Goal: Task Accomplishment & Management: Manage account settings

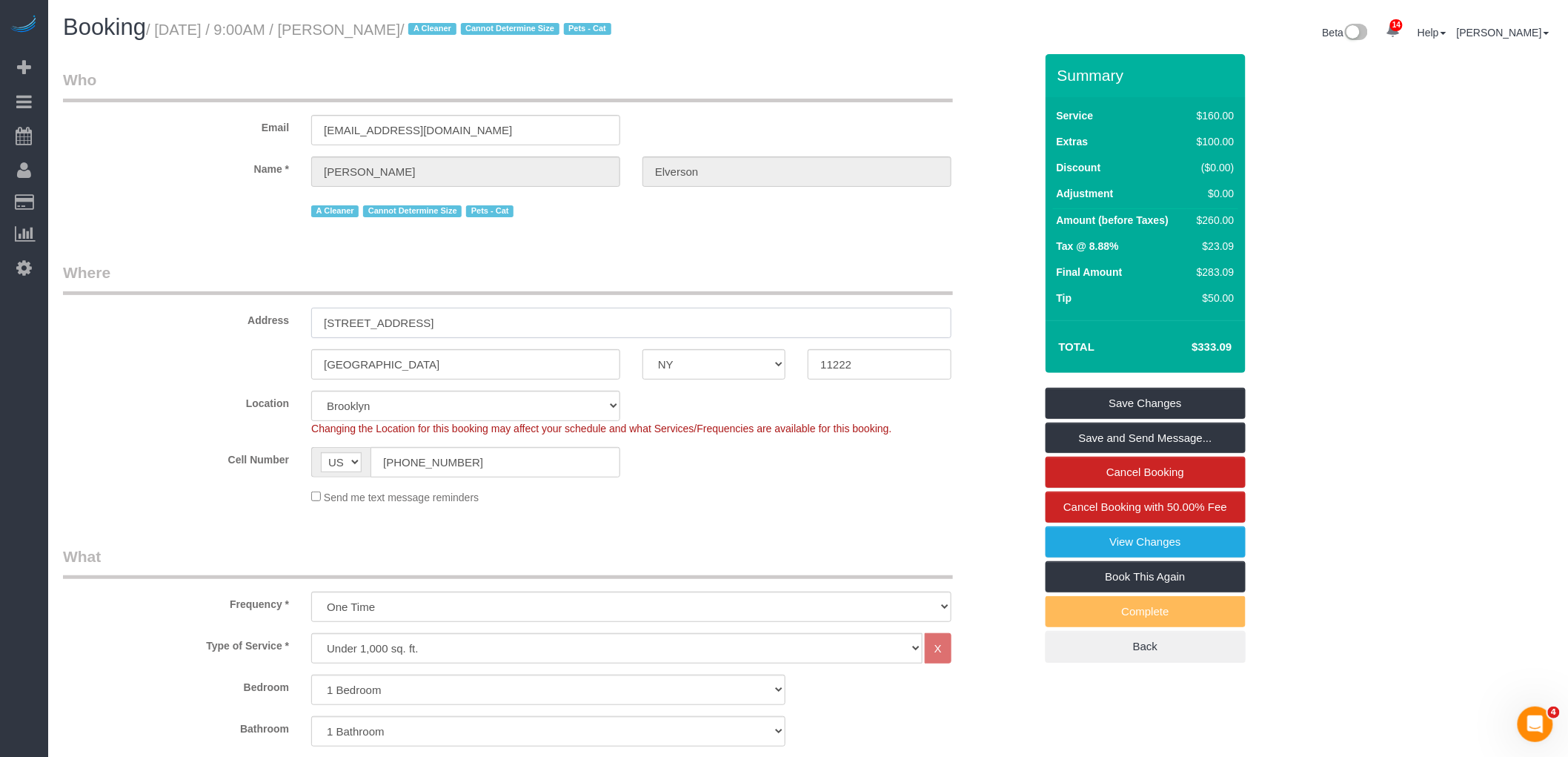
drag, startPoint x: 564, startPoint y: 312, endPoint x: 115, endPoint y: 334, distance: 449.5
click at [120, 334] on div "Address 202 Green Street, Apt.22" at bounding box center [548, 300] width 994 height 77
click at [502, 327] on input "202 Green Street, Apt.22" at bounding box center [631, 323] width 641 height 30
drag, startPoint x: 527, startPoint y: 331, endPoint x: 148, endPoint y: 349, distance: 379.4
click at [130, 350] on sui-booking-address "Address 202 Green Street, Apt.22 Brooklyn AK AL AR AZ CA CO CT DC DE FL GA HI I…" at bounding box center [548, 321] width 972 height 118
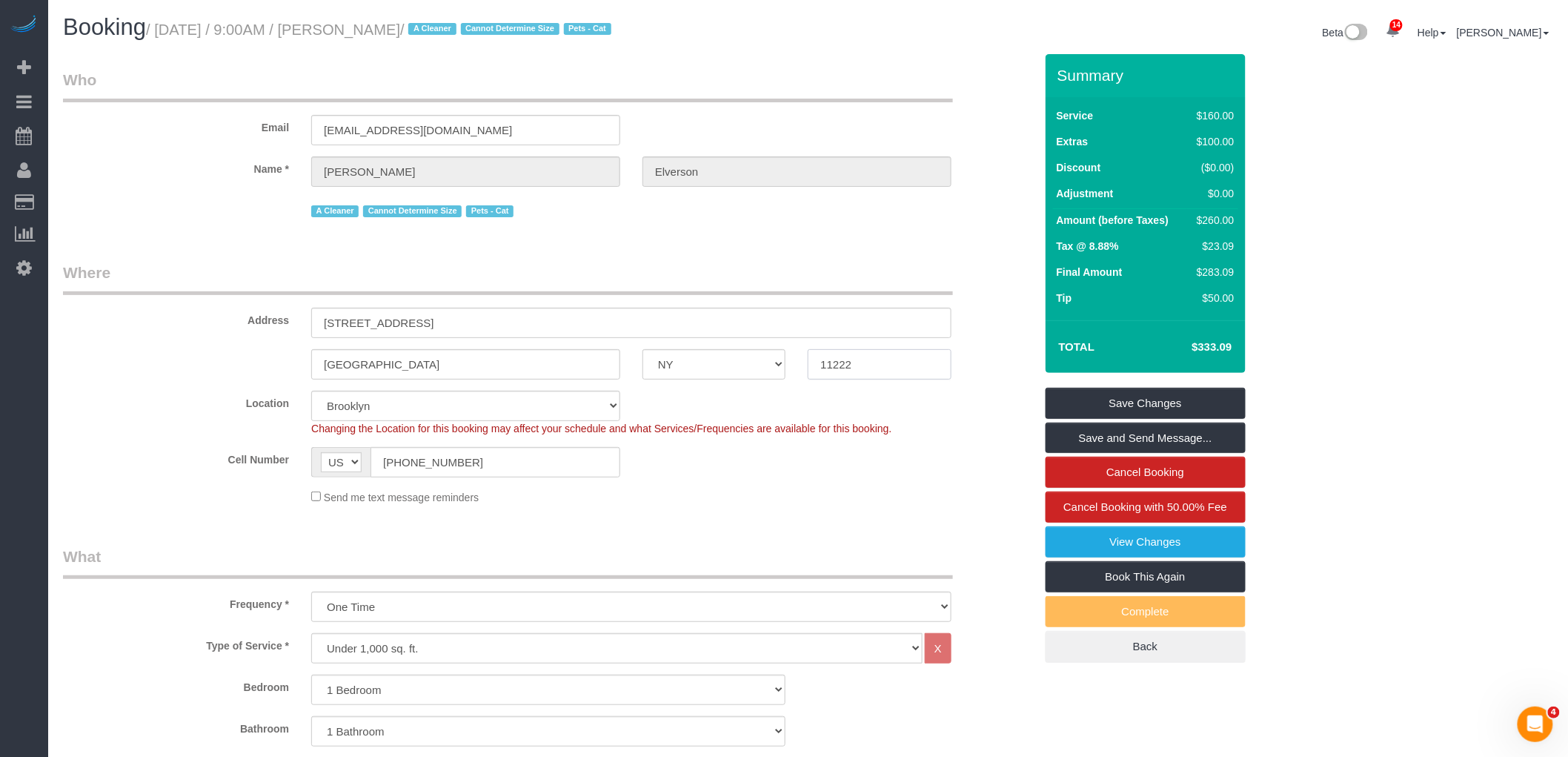
click at [745, 382] on fieldset "Where Address 202 Green Street, Apt.22 Brooklyn AK AL AR AZ CA CO CT DC DE FL G…" at bounding box center [548, 389] width 972 height 254
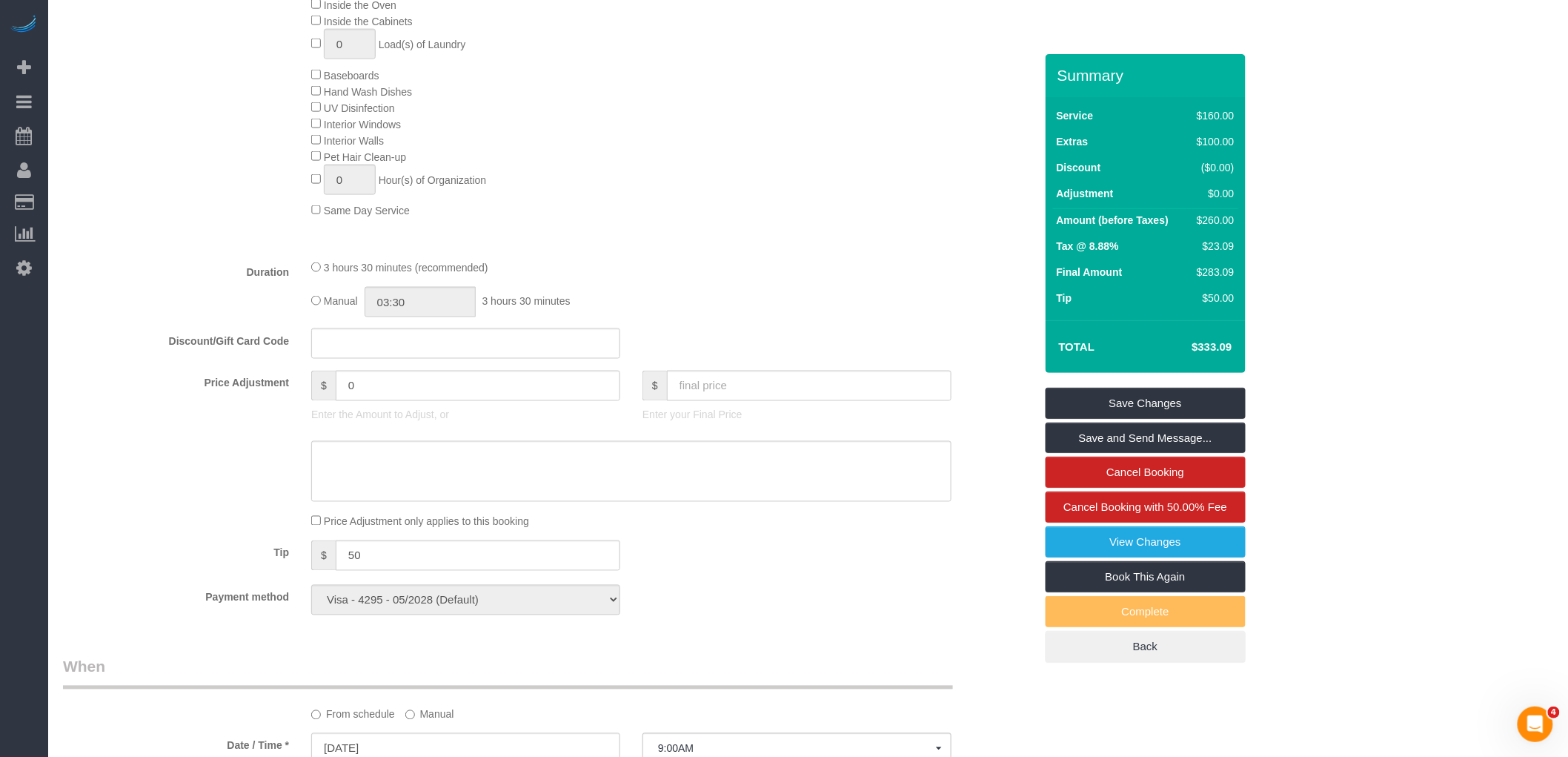
scroll to position [905, 0]
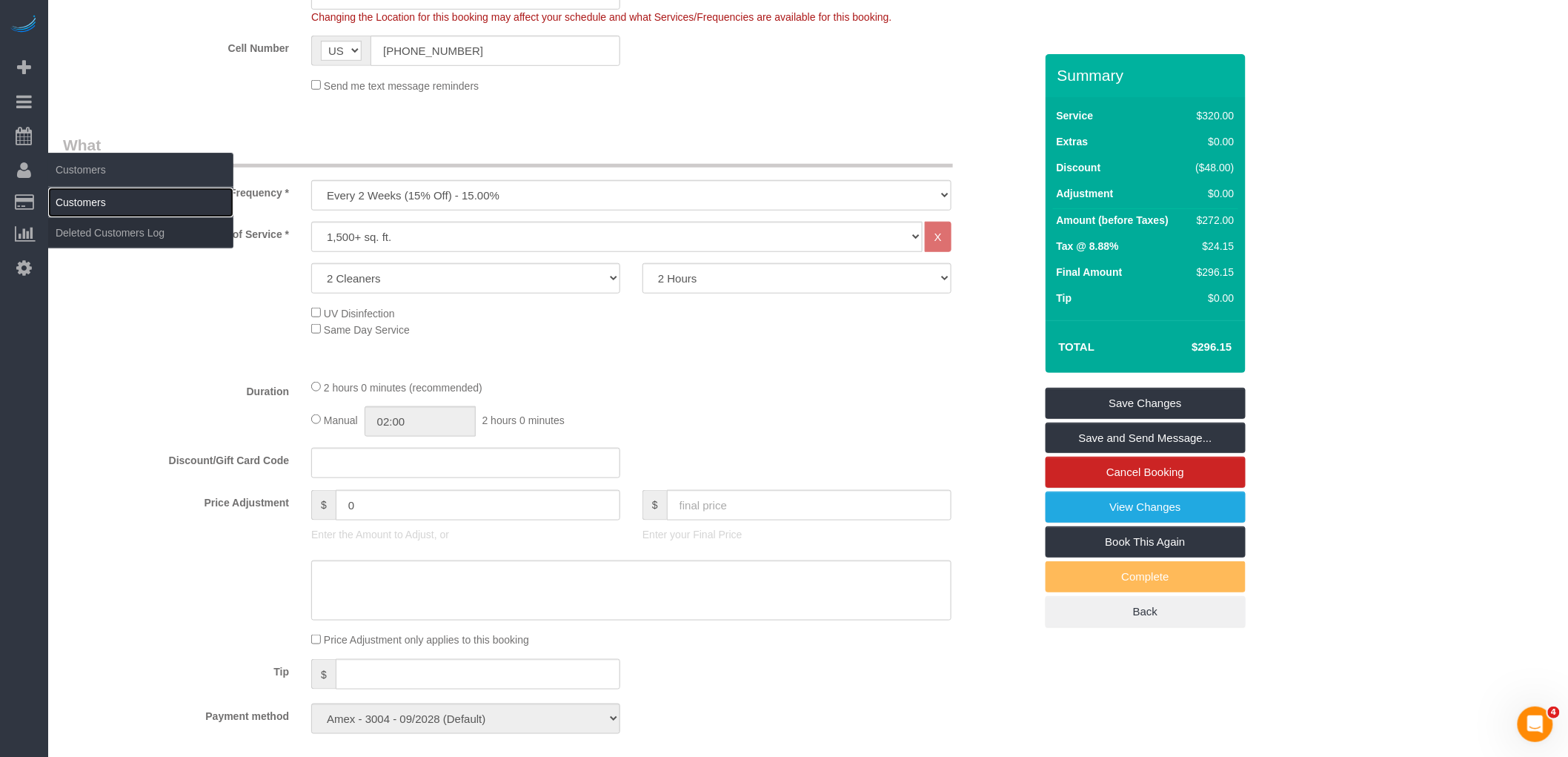
click at [115, 195] on link "Customers" at bounding box center [140, 202] width 185 height 30
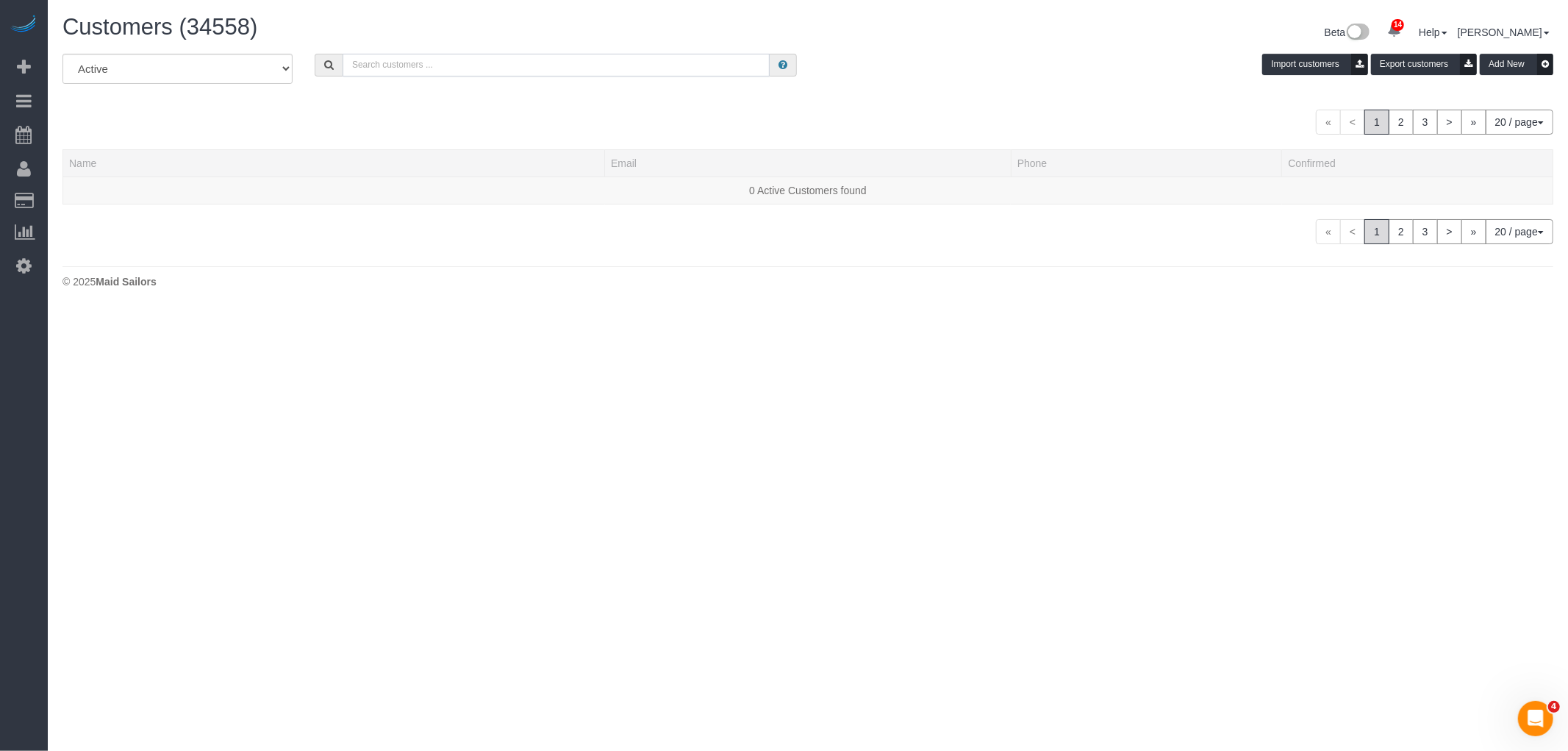
click at [451, 68] on input "text" at bounding box center [556, 65] width 427 height 23
paste input "[PERSON_NAME]"
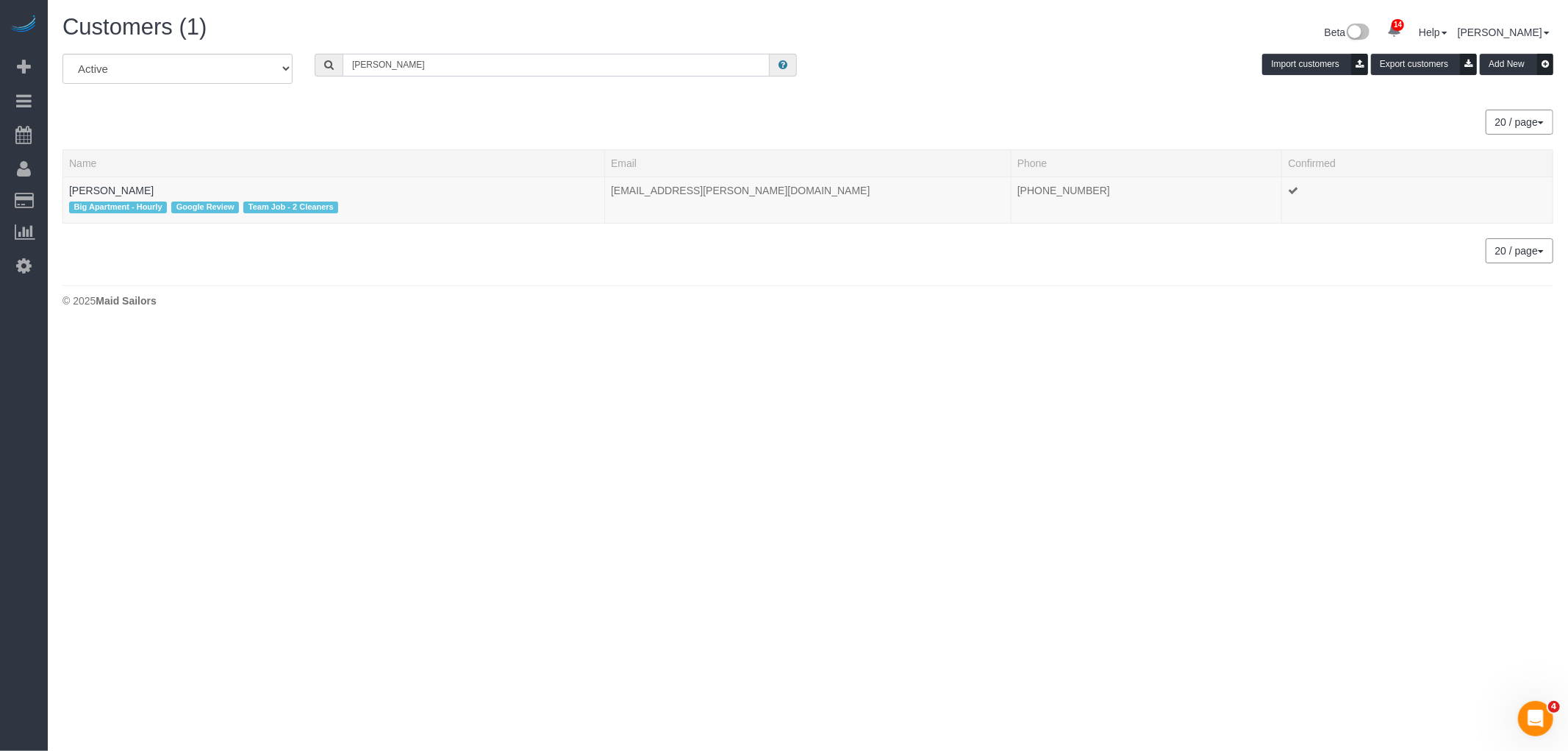
type input "[PERSON_NAME]"
click at [104, 189] on link "[PERSON_NAME]" at bounding box center [112, 190] width 84 height 12
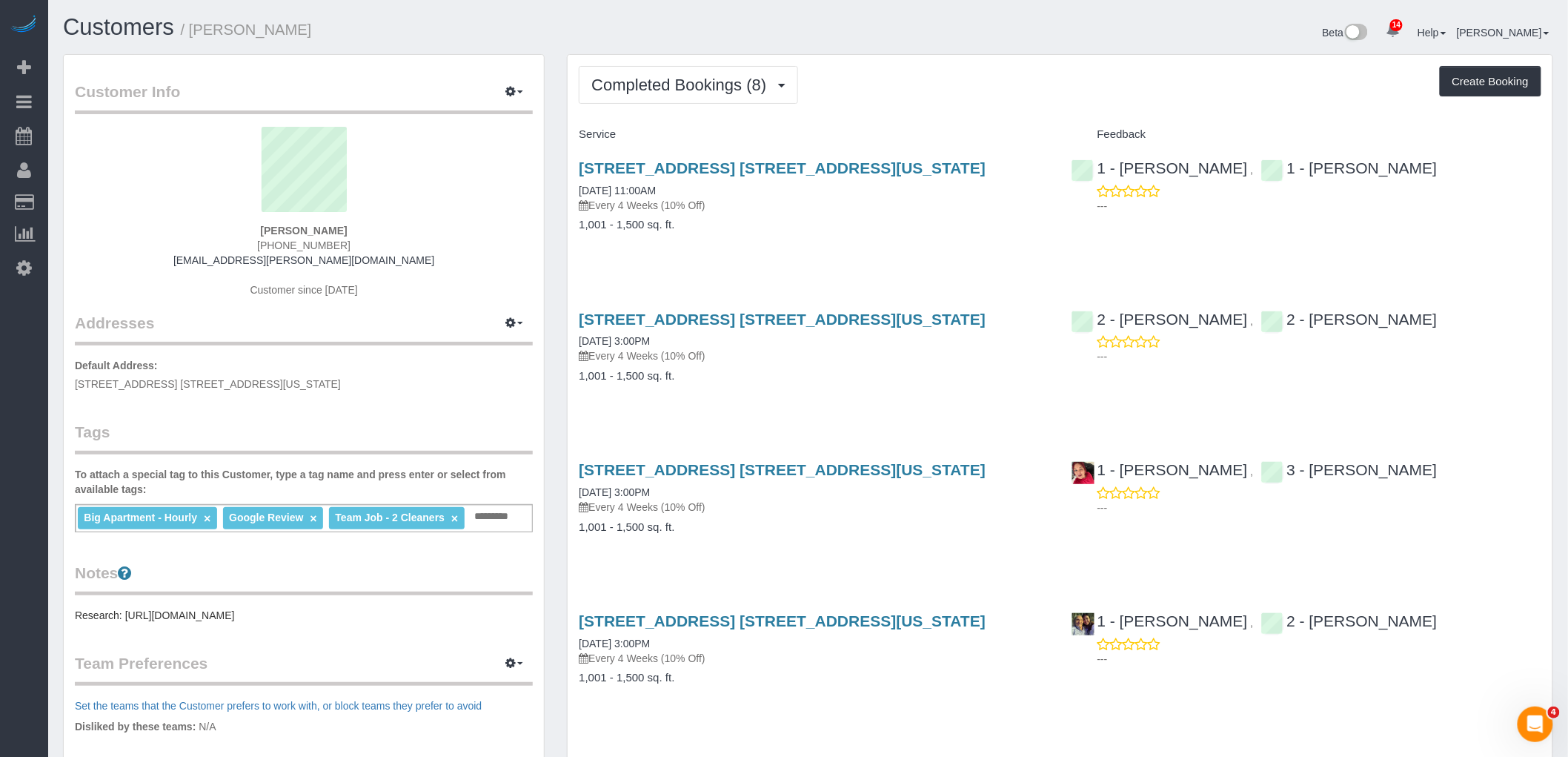
click at [972, 89] on div "Completed Bookings (8) Completed Bookings (8) Upcoming Bookings (7) Cancelled B…" at bounding box center [1060, 85] width 962 height 38
click at [945, 85] on div "Completed Bookings (8) Completed Bookings (8) Upcoming Bookings (7) Cancelled B…" at bounding box center [1060, 85] width 962 height 38
click at [682, 89] on span "Completed Bookings (8)" at bounding box center [683, 85] width 183 height 18
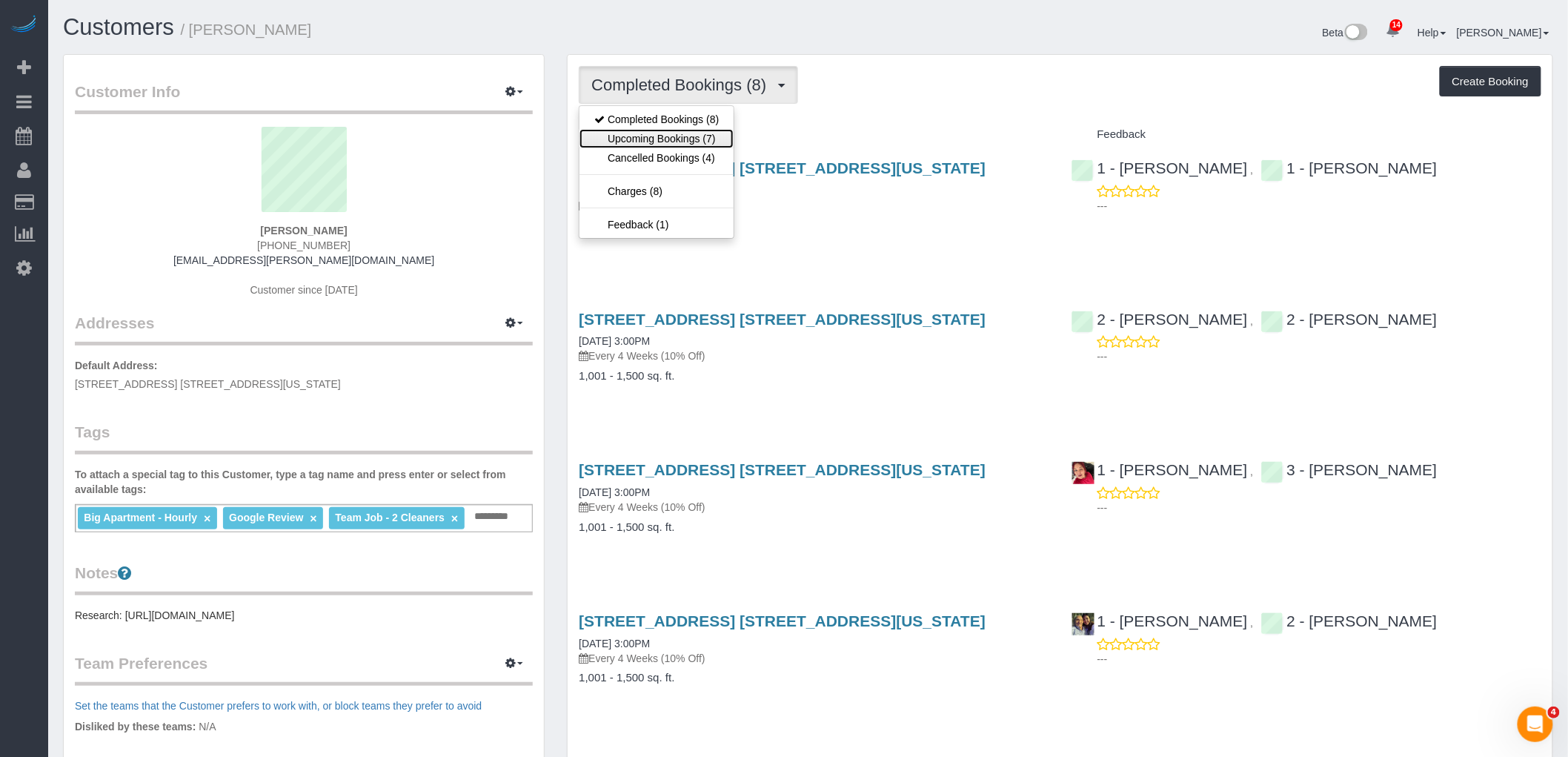
click at [682, 136] on link "Upcoming Bookings (7)" at bounding box center [656, 138] width 154 height 19
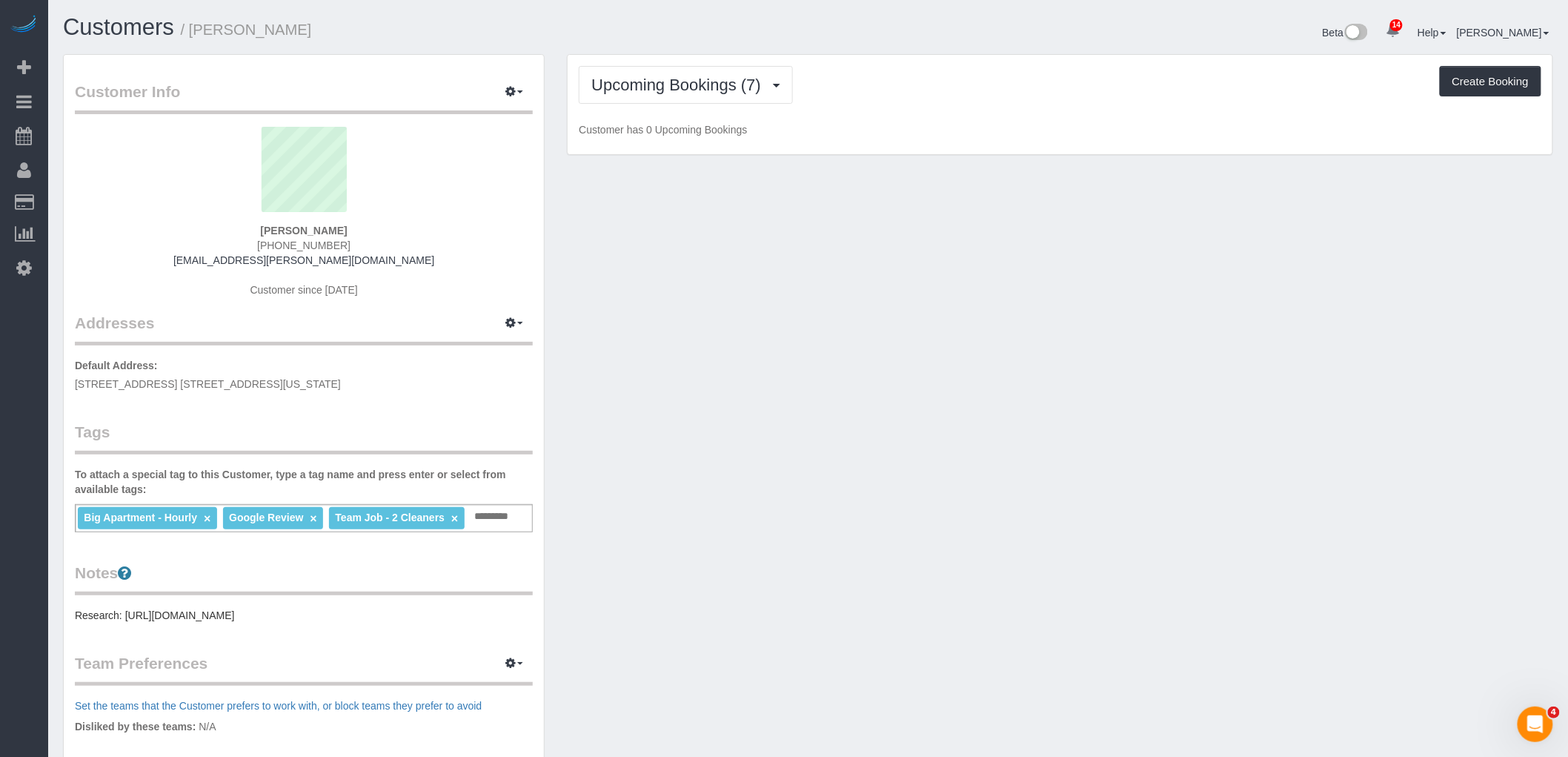
click at [981, 105] on div "Upcoming Bookings (7) Completed Bookings (8) Upcoming Bookings (7) Cancelled Bo…" at bounding box center [1060, 104] width 984 height 101
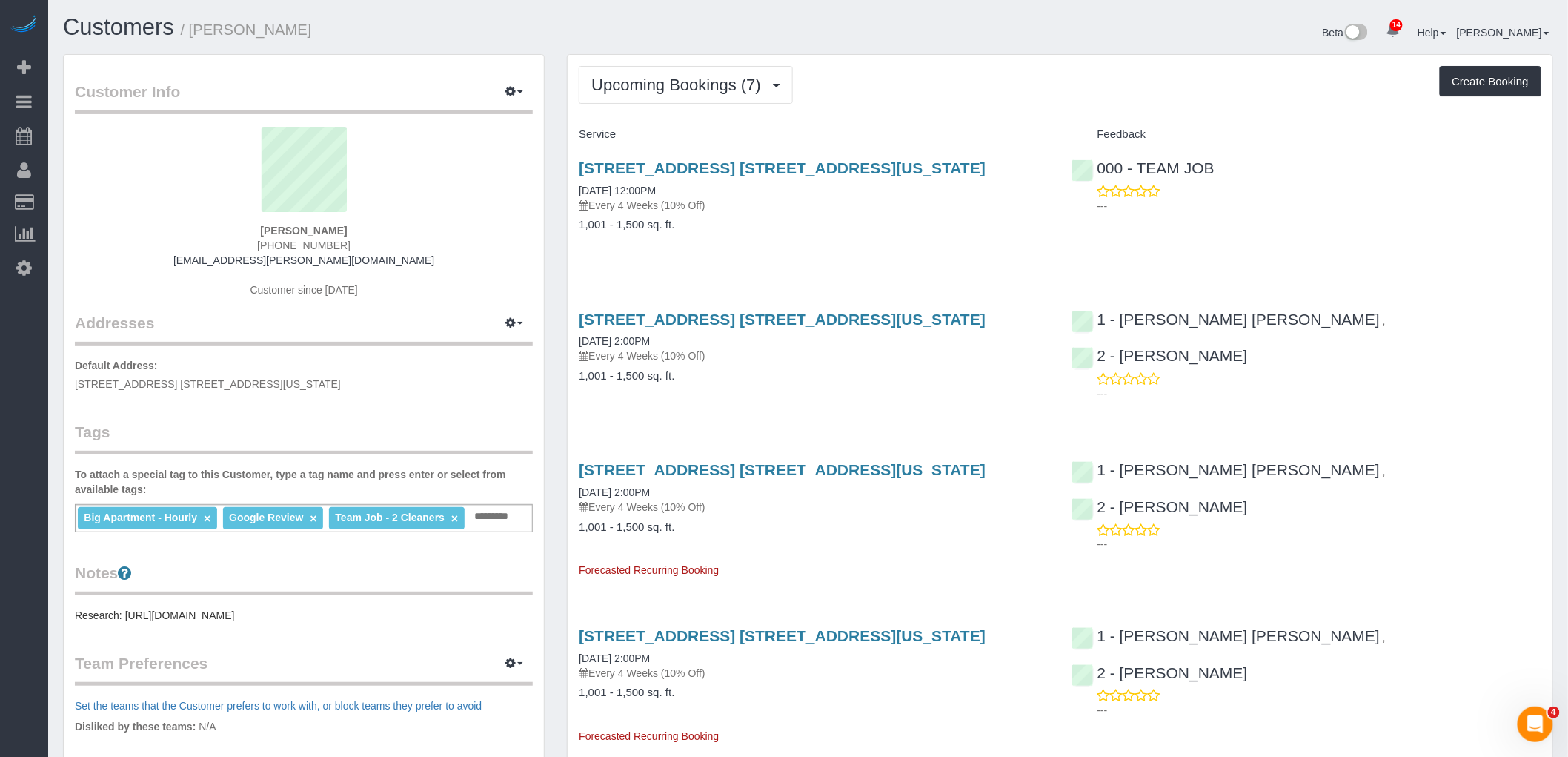
click at [971, 85] on div "Upcoming Bookings (7) Completed Bookings (8) Upcoming Bookings (7) Cancelled Bo…" at bounding box center [1060, 85] width 962 height 38
